Goal: Task Accomplishment & Management: Manage account settings

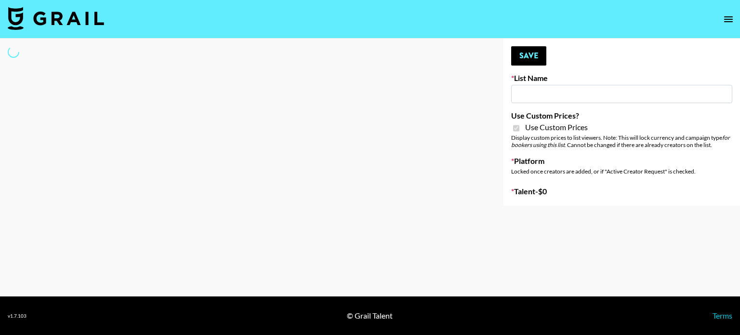
type input "Topsurveys ([DATE])"
checkbox input "true"
select select "Brand"
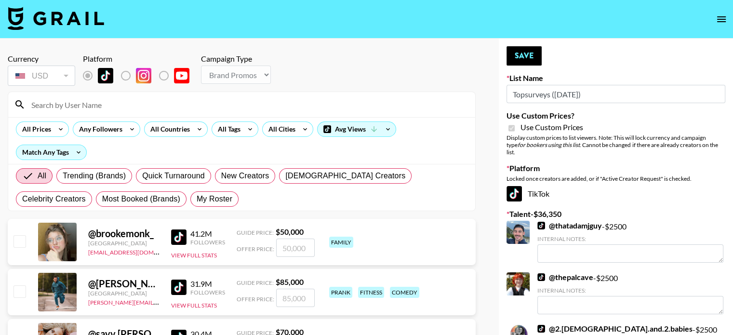
click at [99, 107] on input at bounding box center [248, 104] width 444 height 15
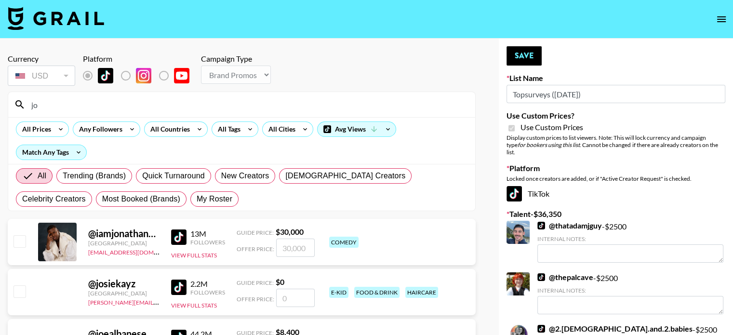
type input "jordansara"
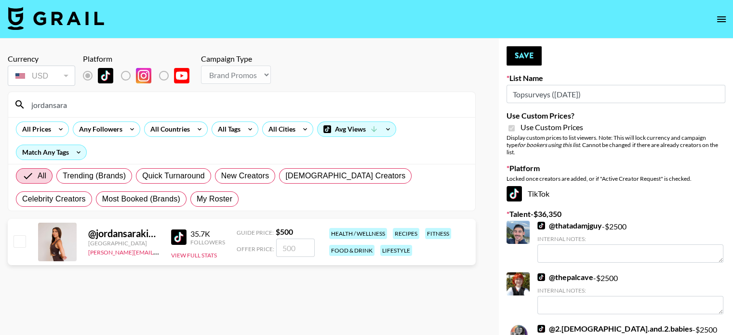
click at [288, 248] on input "number" at bounding box center [295, 248] width 39 height 18
checkbox input "true"
type input "1000"
click at [351, 295] on section "Currency USD USD ​ Platform Campaign Type Choose Type... Song Promos Brand Prom…" at bounding box center [242, 175] width 468 height 258
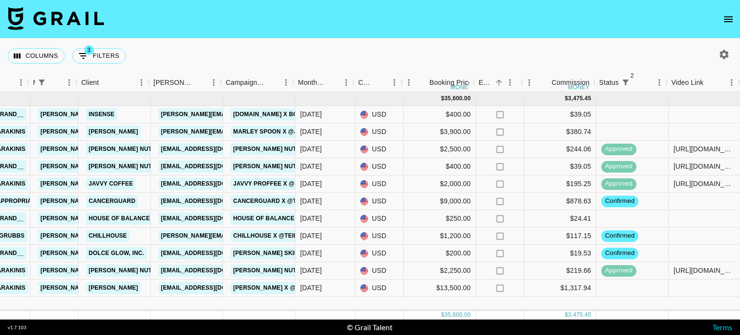
scroll to position [0, 245]
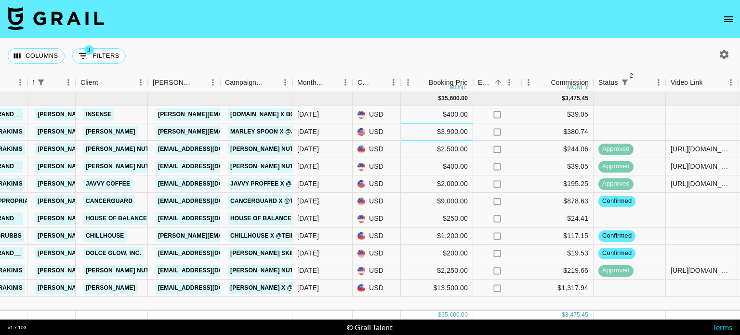
click at [447, 132] on div "$3,900.00" at bounding box center [437, 131] width 72 height 17
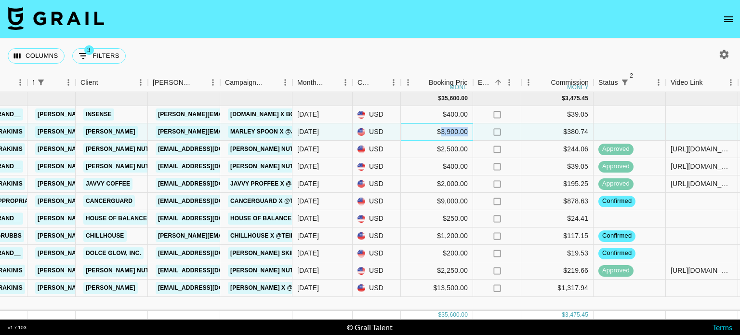
click at [447, 132] on div "$3,900.00" at bounding box center [437, 131] width 72 height 17
type input "3"
type input "4700"
click at [416, 53] on div "Columns 3 Filters + Booking" at bounding box center [370, 56] width 740 height 35
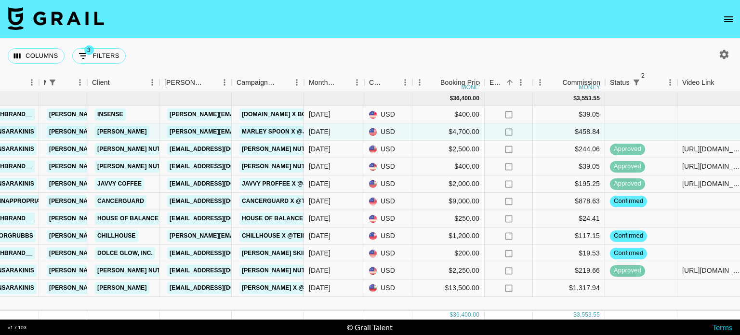
scroll to position [0, 233]
click at [96, 59] on button "3 Filters" at bounding box center [98, 55] width 53 height 15
select select "managerIds"
select select "status"
select select "not"
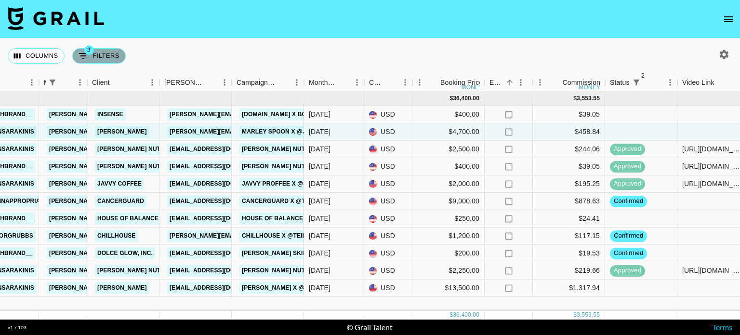
select select "declined"
select select "status"
select select "not"
select select "cancelled"
